Goal: Use online tool/utility

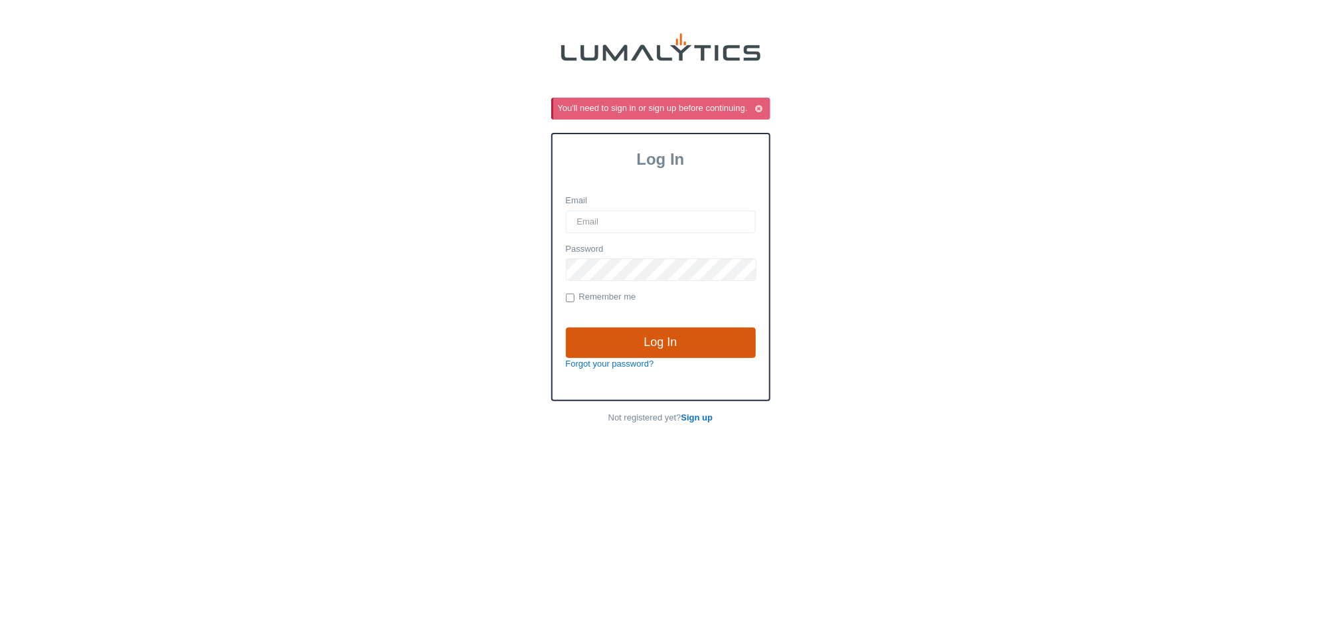
type input "it@valleytruckparts.com"
click at [645, 341] on input "Log In" at bounding box center [661, 342] width 190 height 31
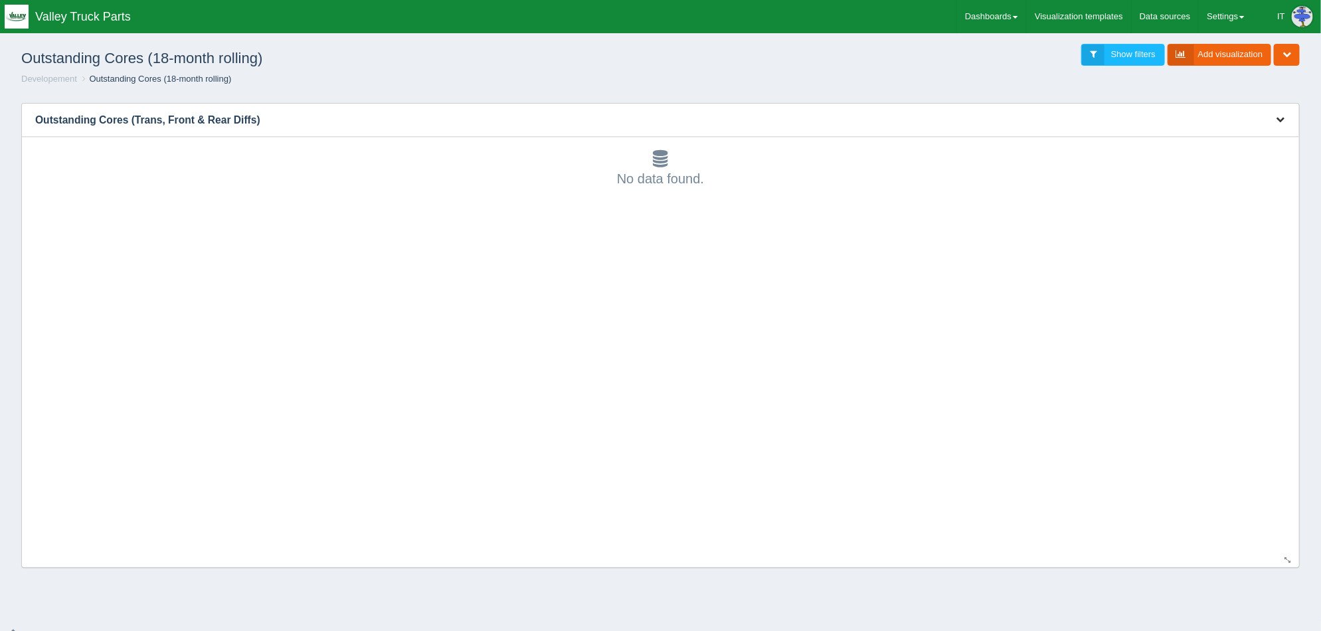
click at [1279, 126] on button "button" at bounding box center [1280, 120] width 18 height 21
click at [1243, 135] on link "Edit chart" at bounding box center [1236, 139] width 106 height 19
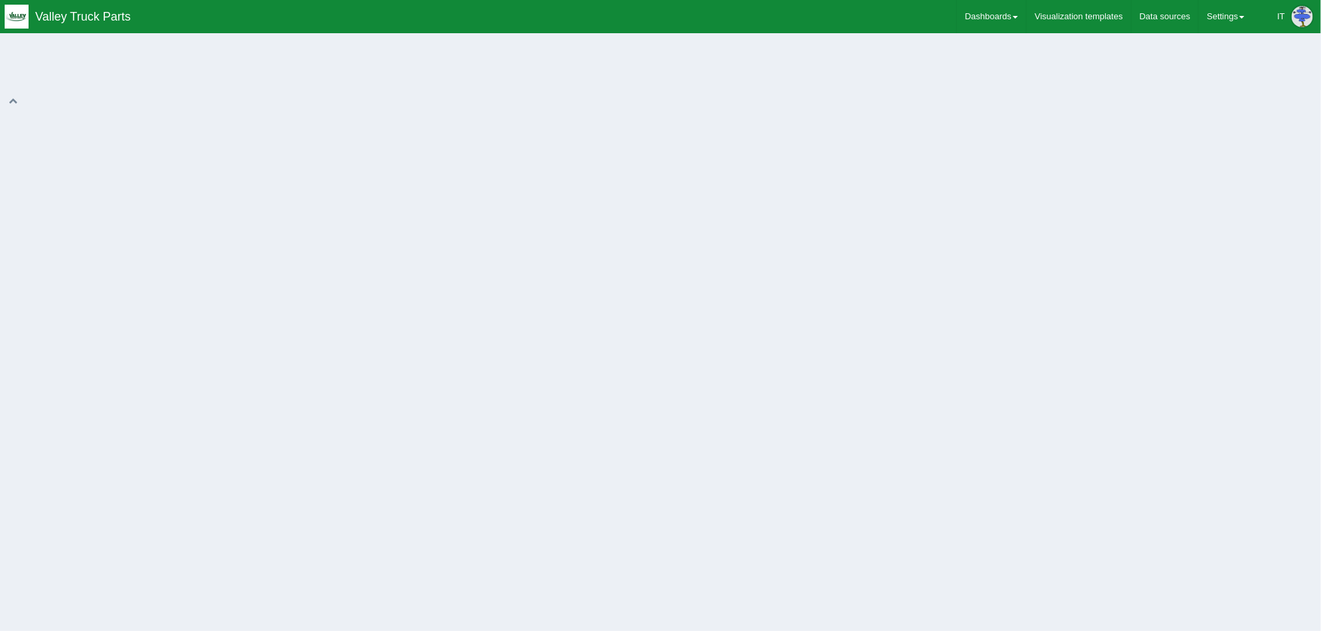
select select "string"
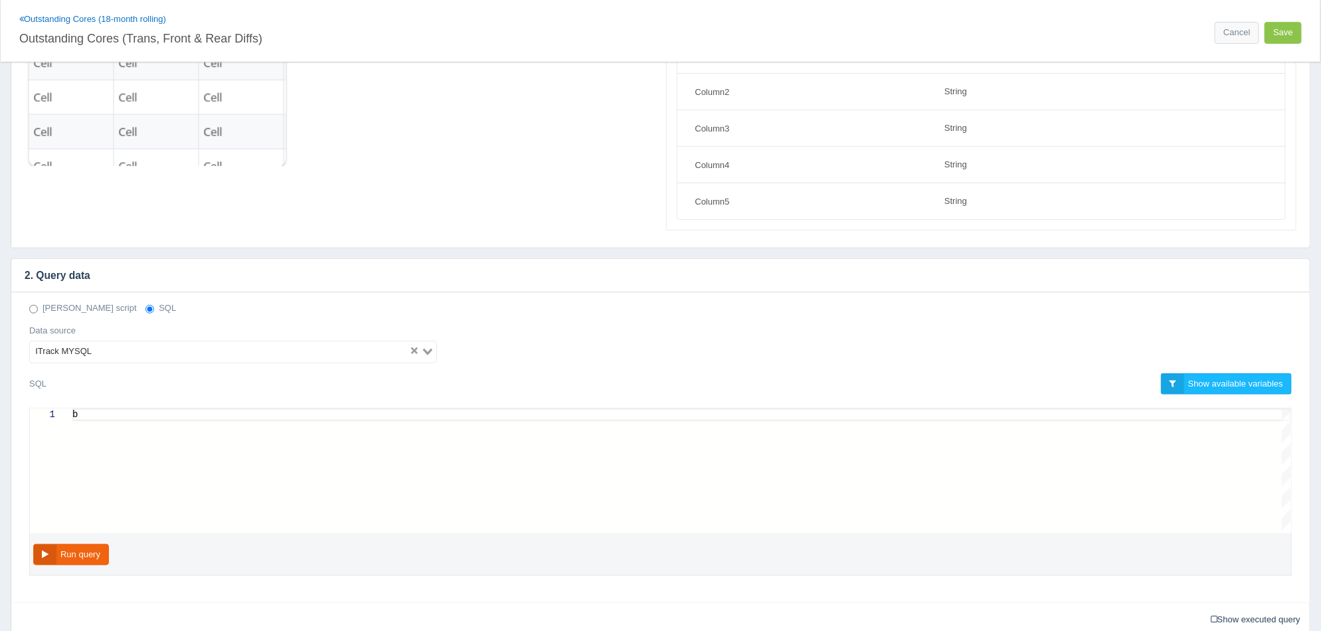
scroll to position [165, 0]
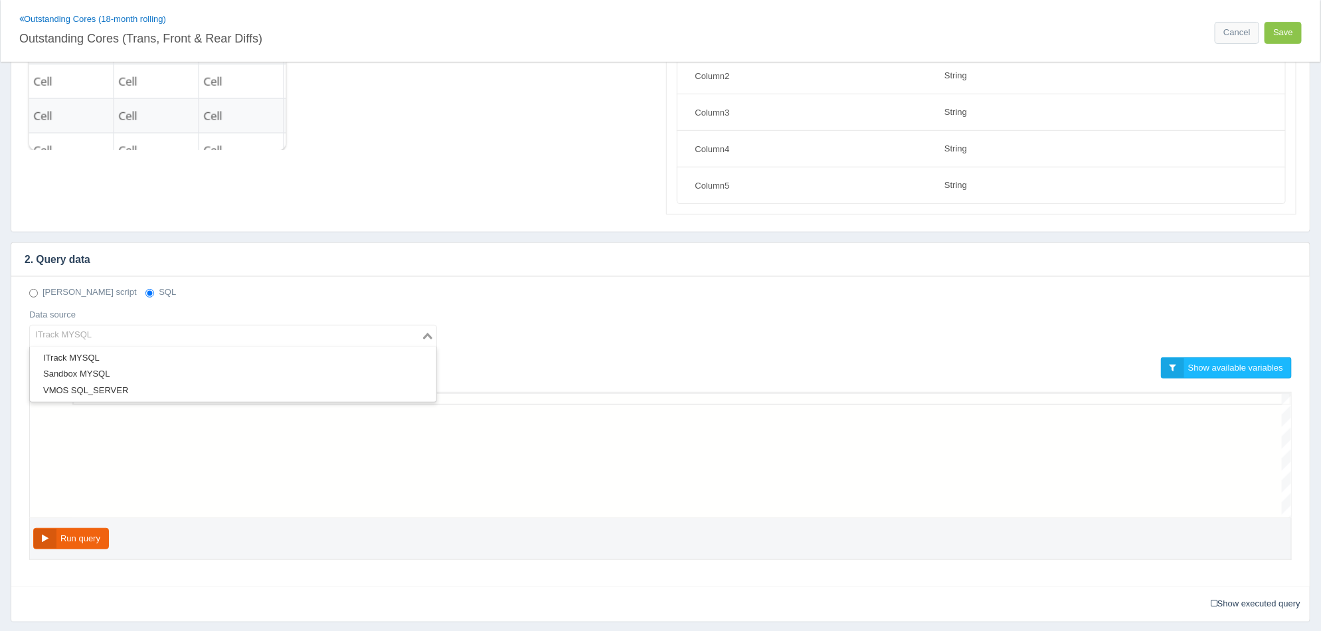
click at [150, 328] on input "Search for option" at bounding box center [225, 336] width 389 height 16
click at [226, 290] on div "[PERSON_NAME] script SQL" at bounding box center [660, 292] width 1283 height 13
click at [130, 399] on div "b" at bounding box center [681, 399] width 1219 height 13
paste textarea "INNER JOIN `itrackenterprise`.`customer` ON ( `salesorder`.`customerid` = `cust…"
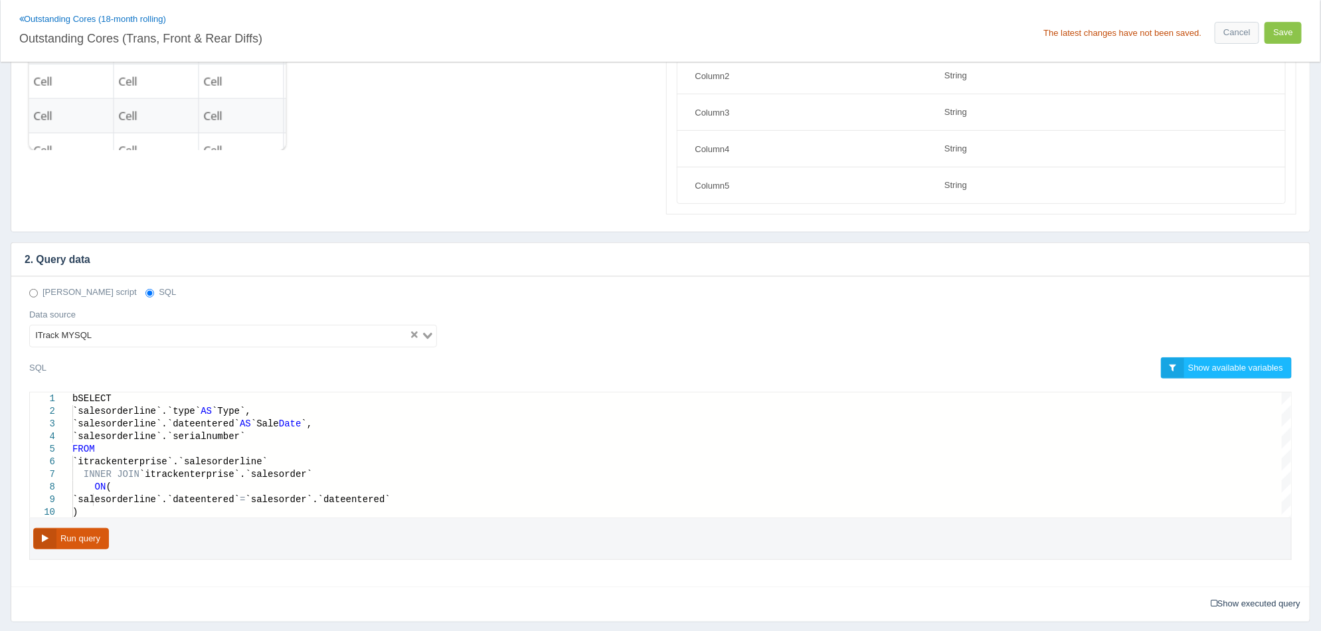
click at [96, 543] on button "Run query" at bounding box center [71, 539] width 76 height 22
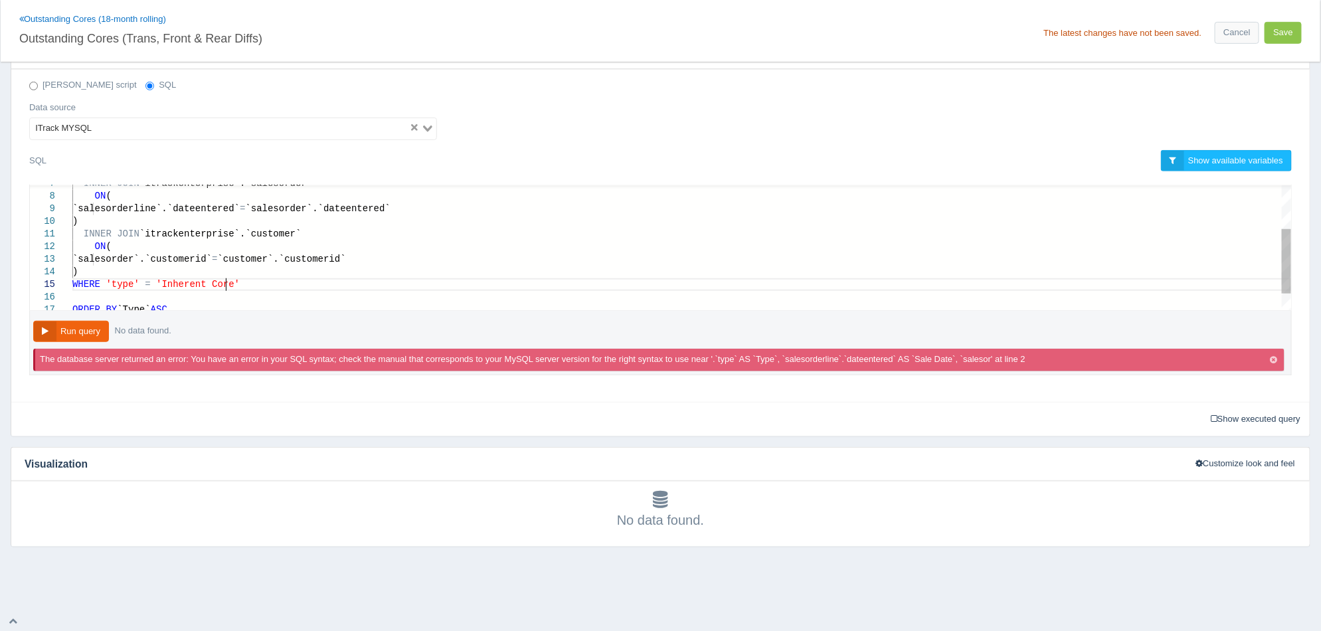
scroll to position [0, 0]
click at [242, 280] on div "WHERE 'type' = 'Inherent Core'" at bounding box center [681, 284] width 1219 height 13
click at [130, 284] on span "'type'" at bounding box center [122, 284] width 33 height 11
type textarea "INNER JOIN `itrackenterprise`.`customer` ON ( `salesorder`.`customerid` = `cust…"
click at [76, 333] on button "Run query" at bounding box center [71, 332] width 76 height 22
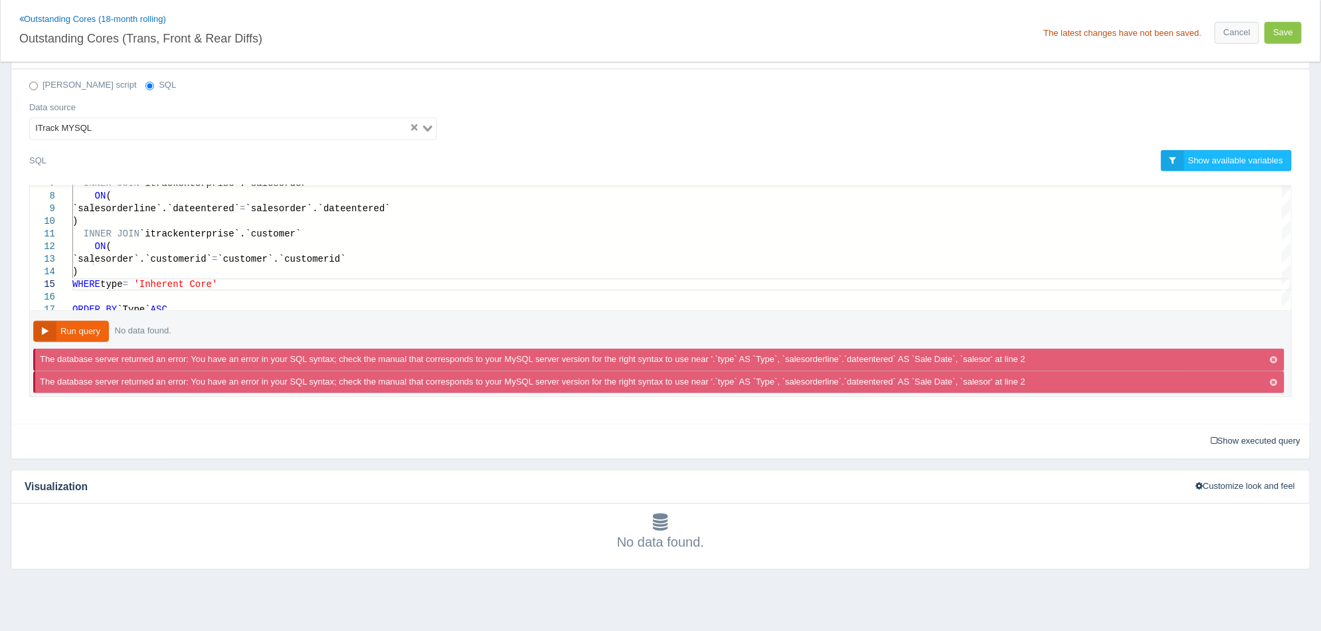
click at [327, 91] on div "[PERSON_NAME] script SQL Data source ITrack MYSQL Loading..." at bounding box center [660, 114] width 1283 height 70
click at [286, 90] on div "[PERSON_NAME] script SQL" at bounding box center [660, 85] width 1283 height 13
